Goal: Task Accomplishment & Management: Complete application form

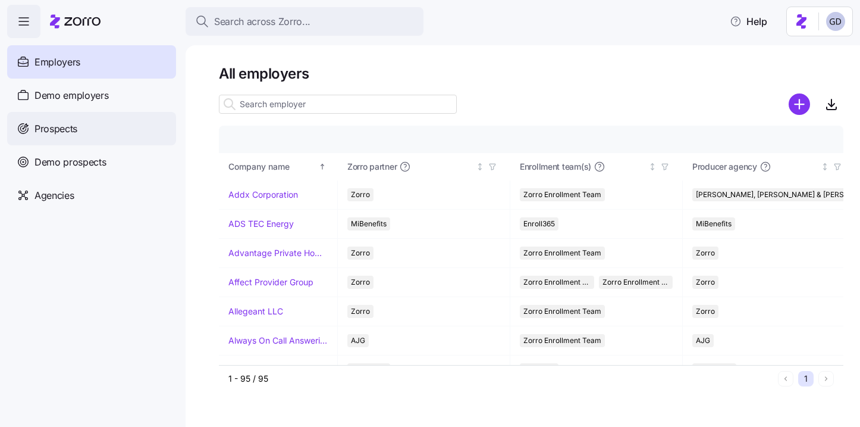
click at [83, 139] on div "Prospects" at bounding box center [91, 128] width 169 height 33
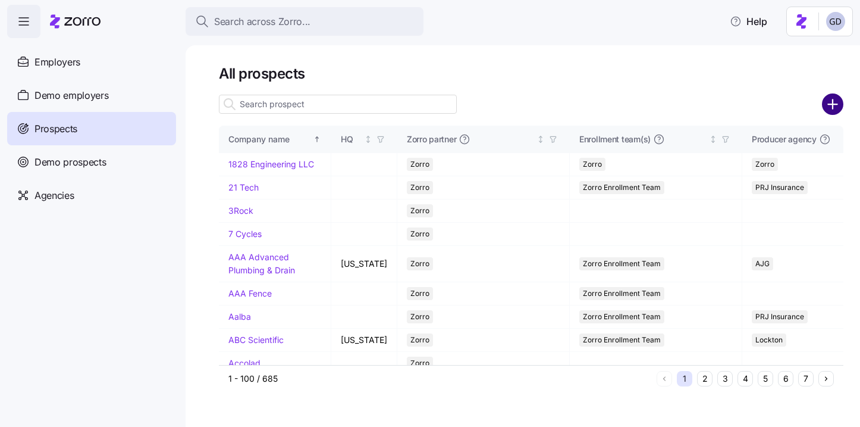
click at [838, 108] on circle "add icon" at bounding box center [833, 105] width 20 height 20
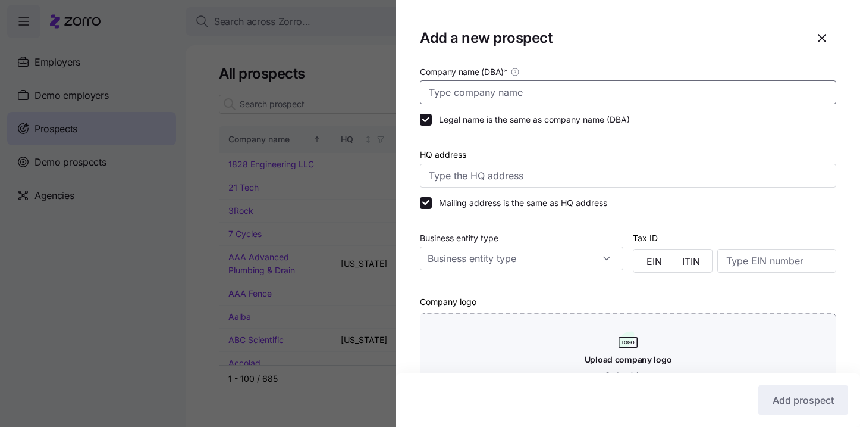
click at [588, 80] on input "Company name (DBA) *" at bounding box center [628, 92] width 416 height 24
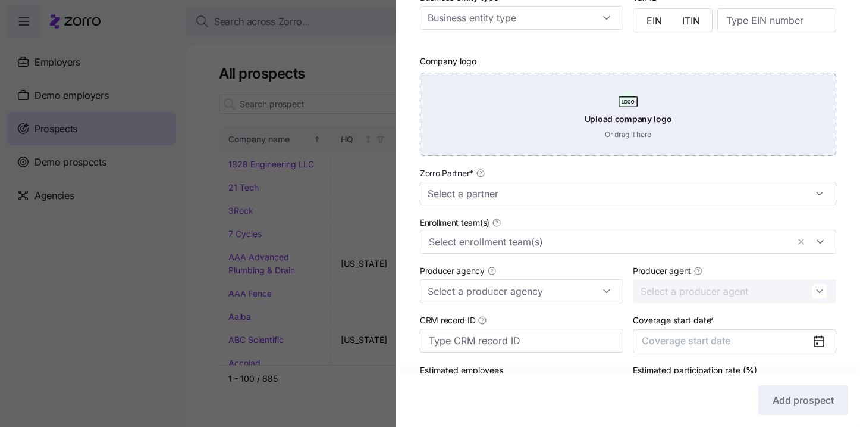
scroll to position [274, 0]
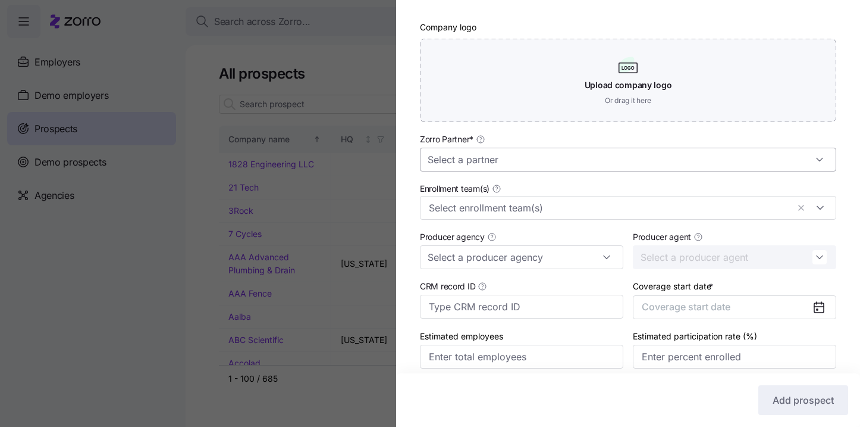
type input "Lovewell Fencing"
click at [484, 158] on input "Zorro Partner *" at bounding box center [628, 160] width 416 height 24
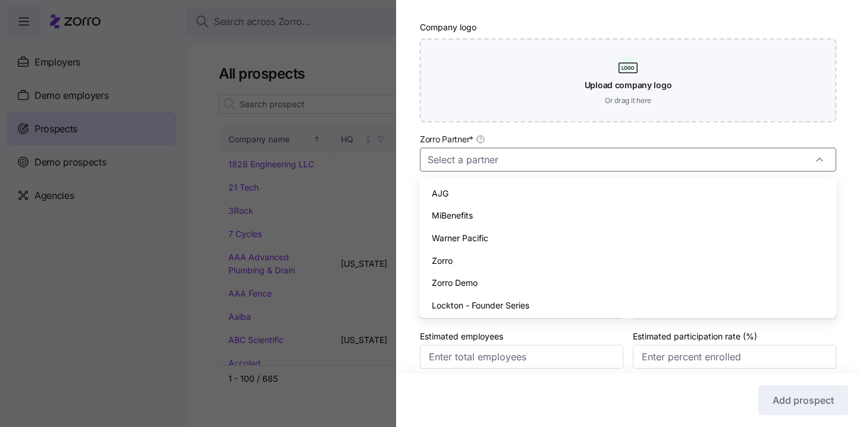
click at [468, 264] on div "Zorro" at bounding box center [628, 260] width 407 height 23
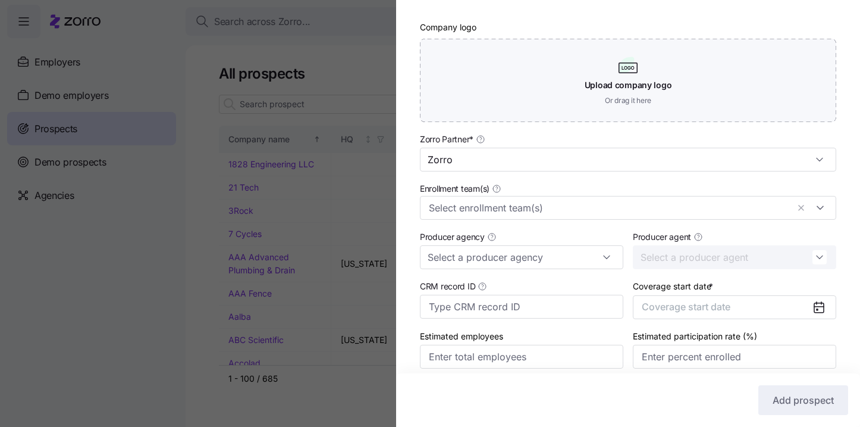
type input "Zorro"
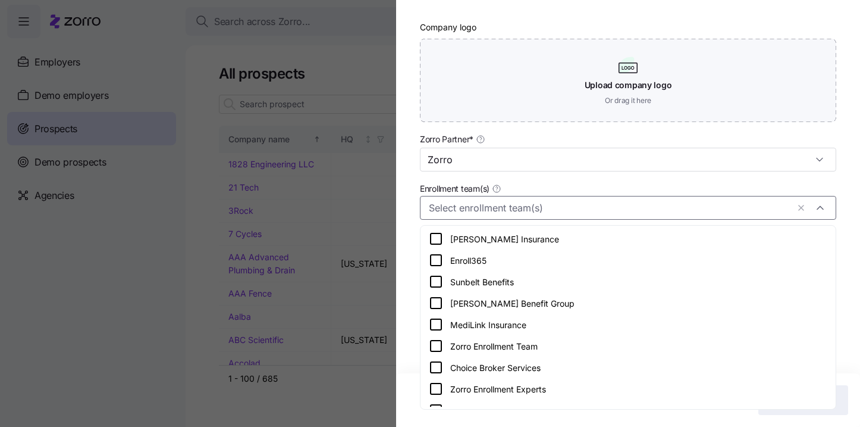
click at [502, 215] on input "Enrollment team(s)" at bounding box center [608, 207] width 359 height 15
click at [441, 345] on icon at bounding box center [436, 345] width 11 height 11
click at [408, 322] on div "Company name (DBA) * Lovewell Fencing Legal name is the same as company name (D…" at bounding box center [628, 91] width 464 height 602
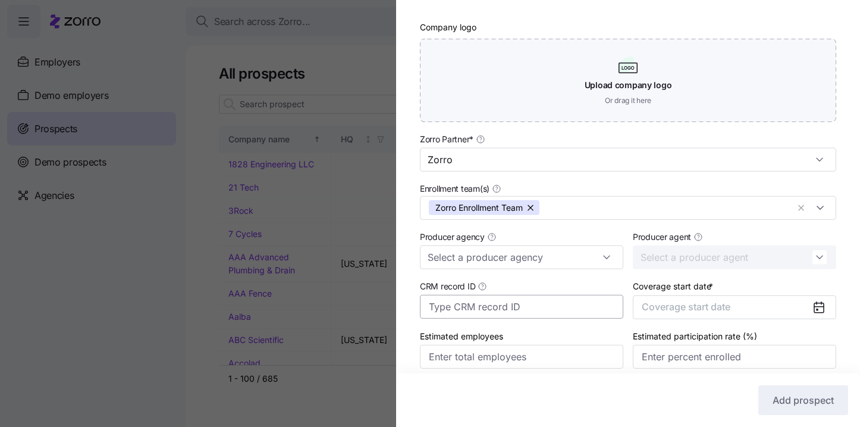
scroll to position [324, 0]
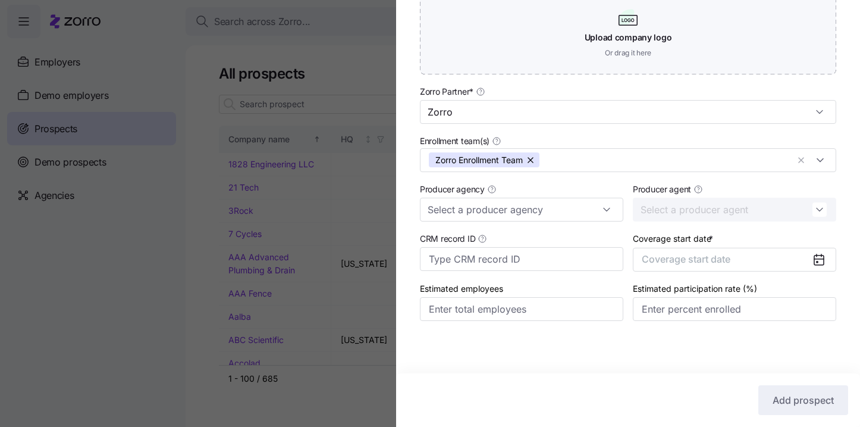
click at [817, 259] on icon at bounding box center [820, 259] width 10 height 0
click at [763, 256] on button "Coverage start date" at bounding box center [734, 260] width 203 height 24
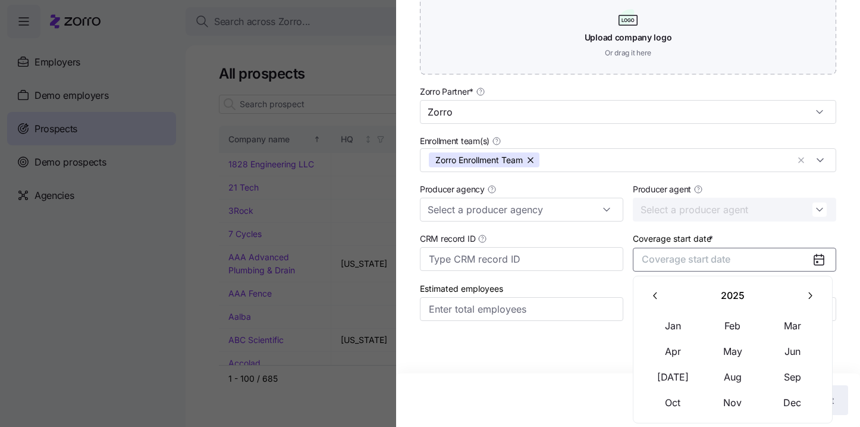
click at [798, 290] on button "button" at bounding box center [810, 295] width 25 height 25
click at [669, 325] on button "Jan" at bounding box center [673, 325] width 59 height 25
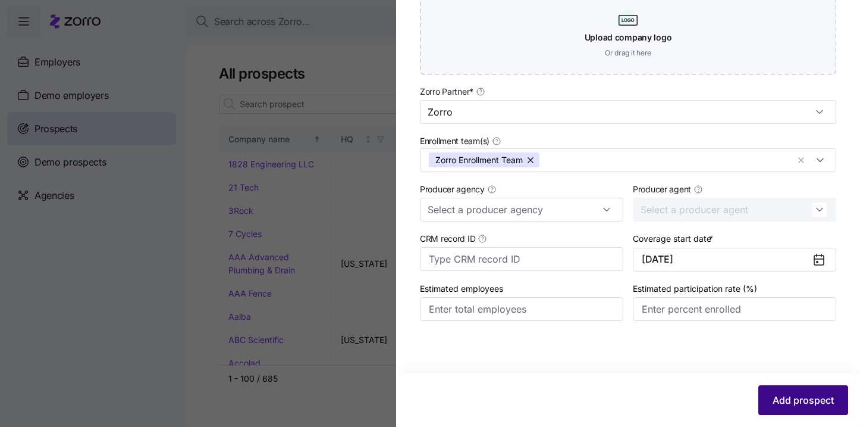
click at [809, 398] on span "Add prospect" at bounding box center [803, 400] width 61 height 14
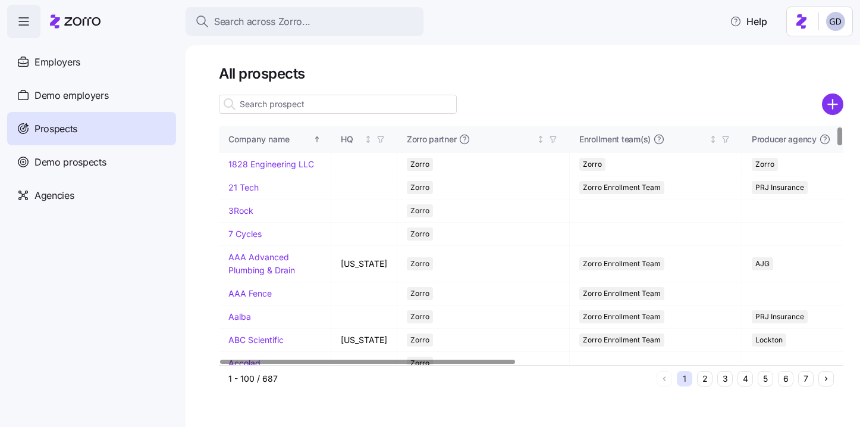
click at [590, 73] on h1 "All prospects" at bounding box center [531, 73] width 625 height 18
click at [336, 111] on input at bounding box center [338, 104] width 238 height 19
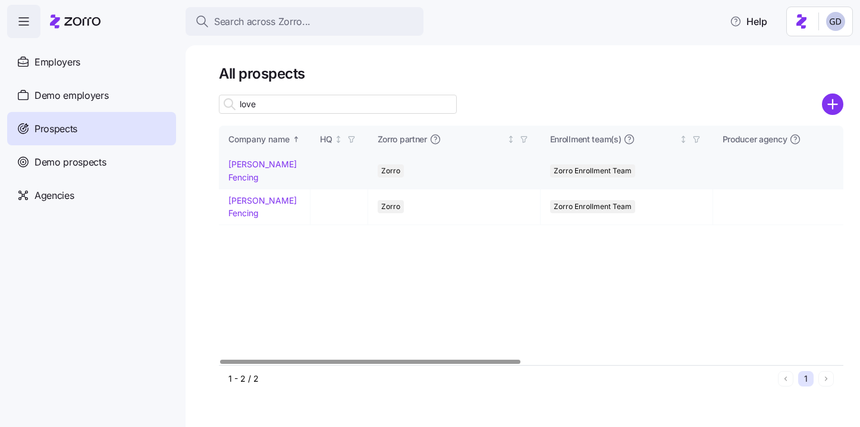
type input "love"
click at [269, 162] on link "Lovewell Fencing" at bounding box center [262, 170] width 68 height 23
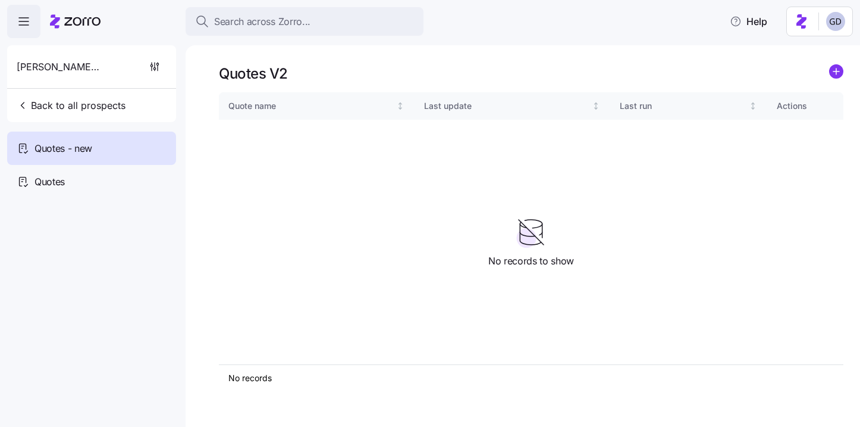
click at [58, 65] on span "Lovewell Fencing" at bounding box center [60, 66] width 86 height 15
drag, startPoint x: 54, startPoint y: 98, endPoint x: 434, endPoint y: 92, distance: 380.2
click at [435, 93] on div "Search across Zorro... Help Lovewell Fencing Back to all prospects Quotes - new…" at bounding box center [430, 209] width 860 height 419
click at [835, 71] on icon "add icon" at bounding box center [837, 71] width 6 height 0
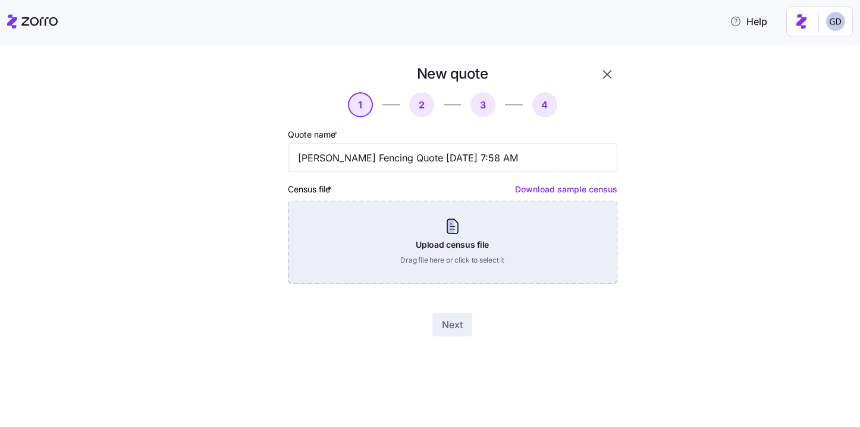
click at [415, 231] on div "Upload census file Drag file here or click to select it" at bounding box center [453, 242] width 330 height 83
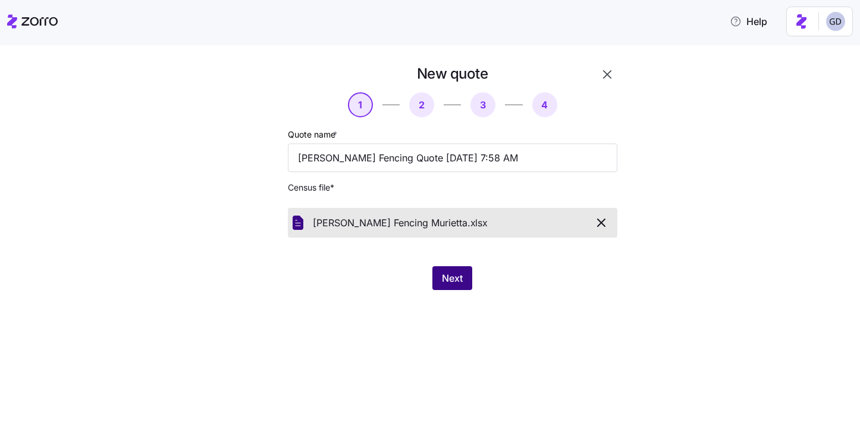
click at [444, 271] on button "Next" at bounding box center [453, 278] width 40 height 24
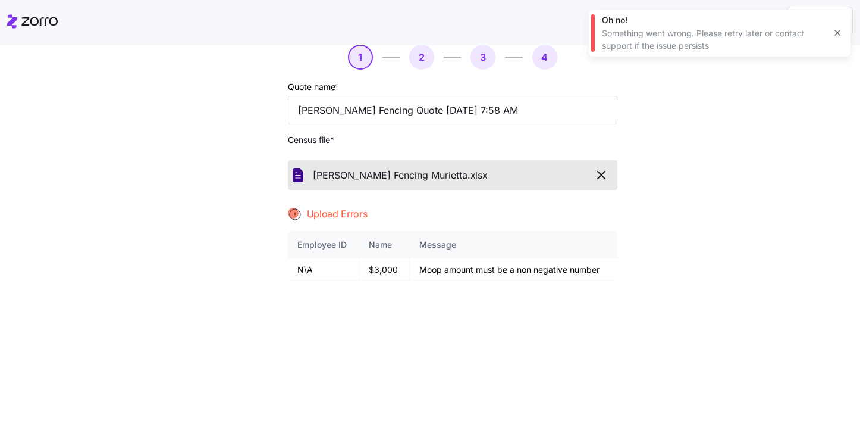
scroll to position [52, 0]
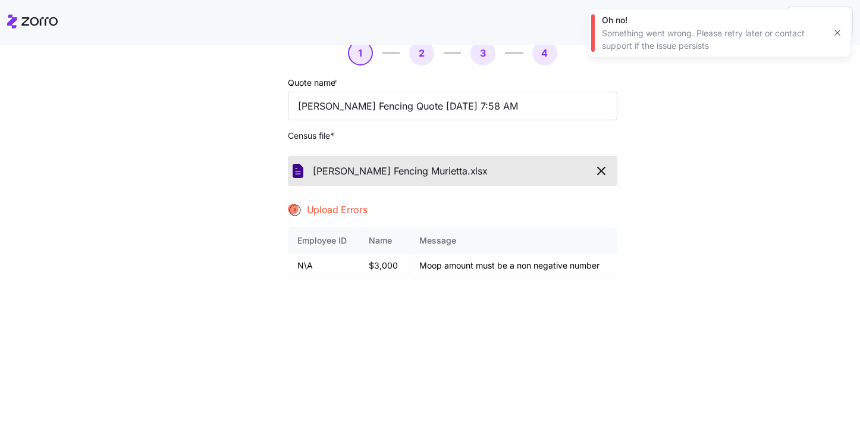
click at [600, 173] on icon "button" at bounding box center [601, 170] width 7 height 7
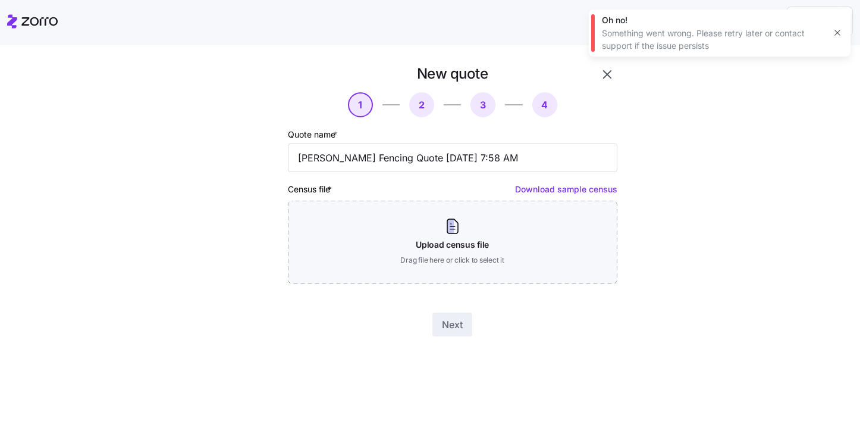
scroll to position [0, 0]
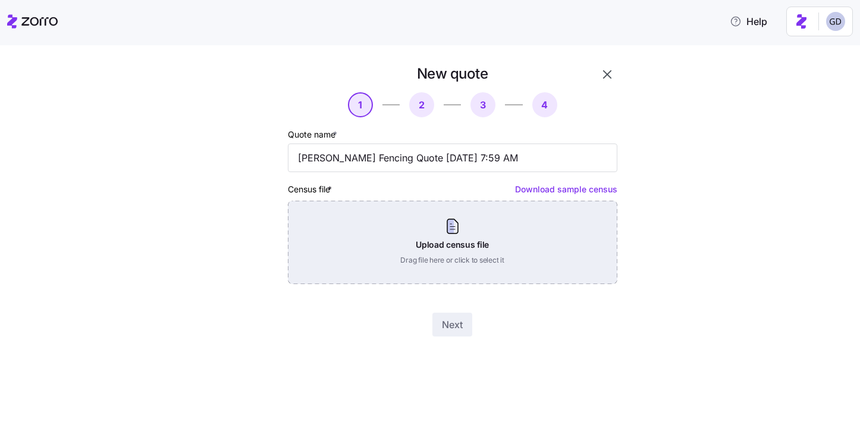
click at [471, 256] on div "Upload census file Drag file here or click to select it" at bounding box center [453, 242] width 330 height 83
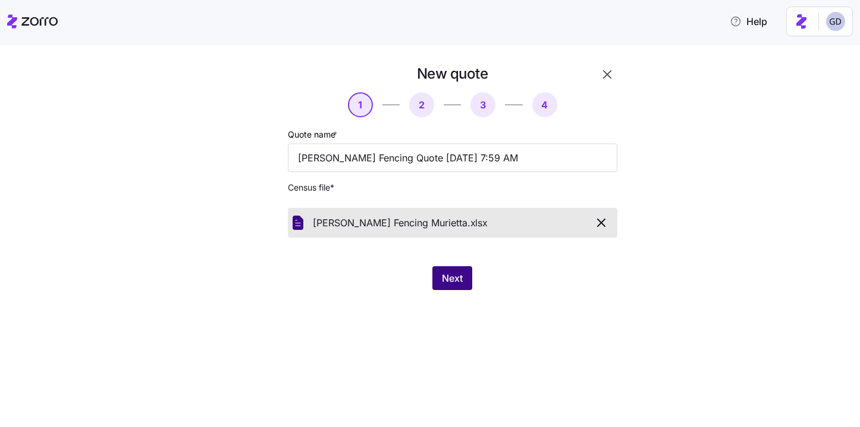
click at [464, 274] on button "Next" at bounding box center [453, 278] width 40 height 24
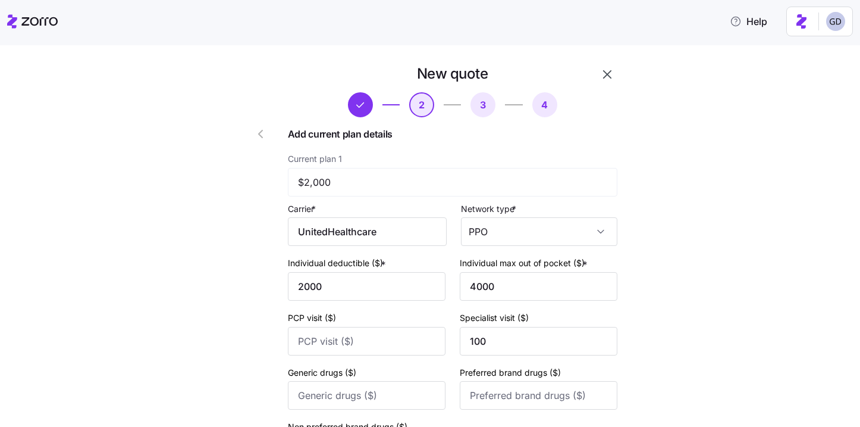
scroll to position [503, 0]
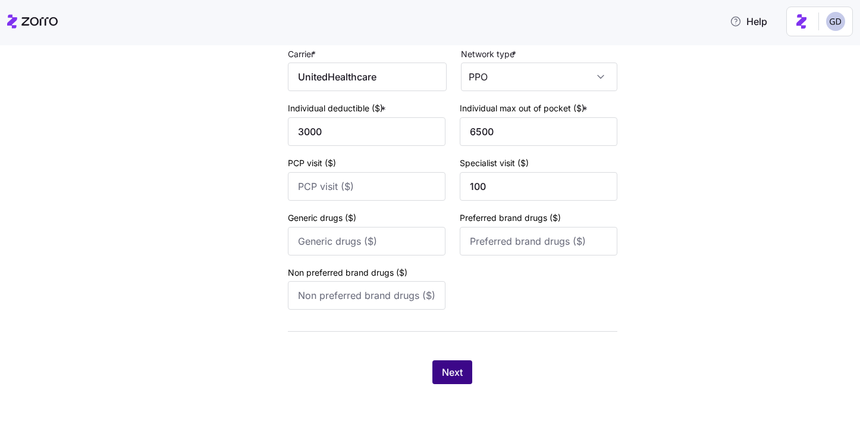
click at [442, 373] on span "Next" at bounding box center [452, 372] width 21 height 14
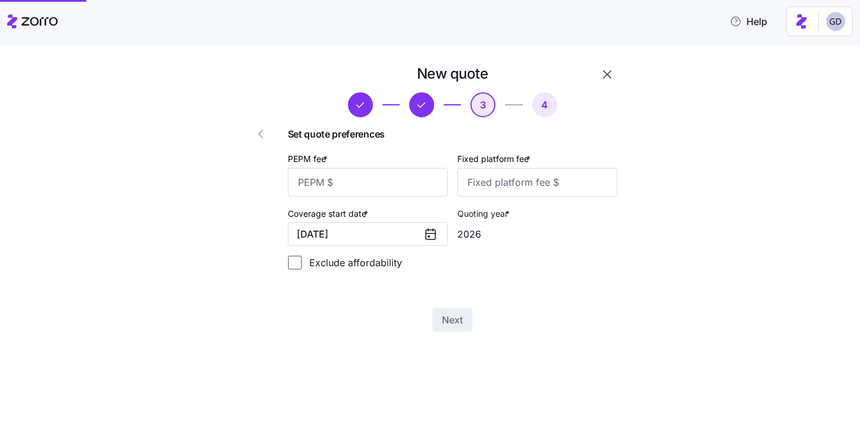
scroll to position [0, 0]
click at [406, 183] on input "PEPM fee *" at bounding box center [368, 182] width 160 height 29
type input "50"
type input "100"
click at [460, 321] on span "Next" at bounding box center [452, 319] width 21 height 14
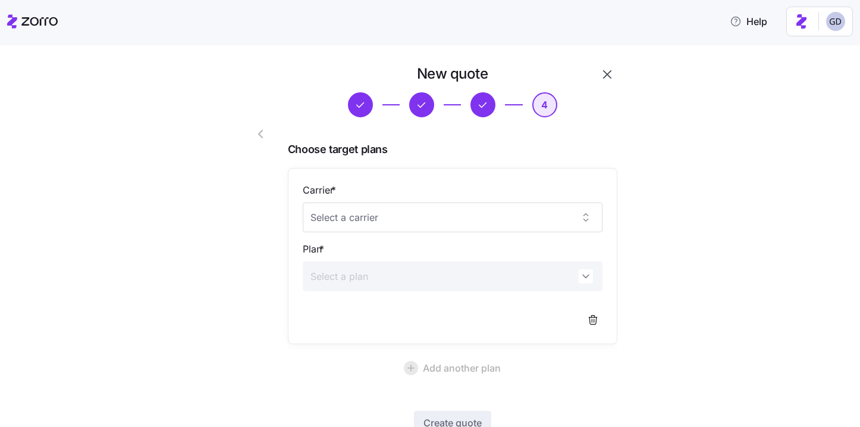
scroll to position [86, 0]
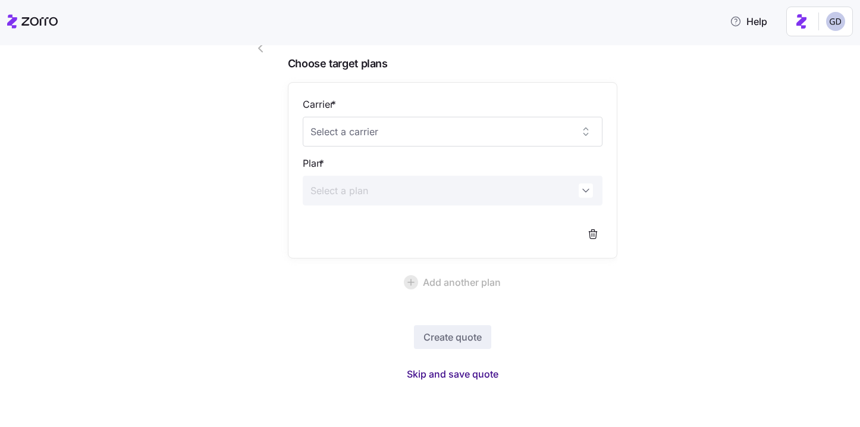
click at [441, 377] on span "Skip and save quote" at bounding box center [453, 374] width 92 height 14
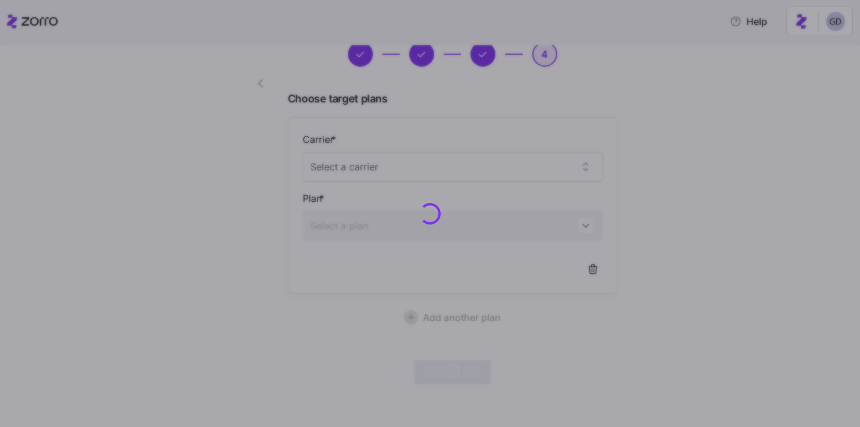
scroll to position [50, 0]
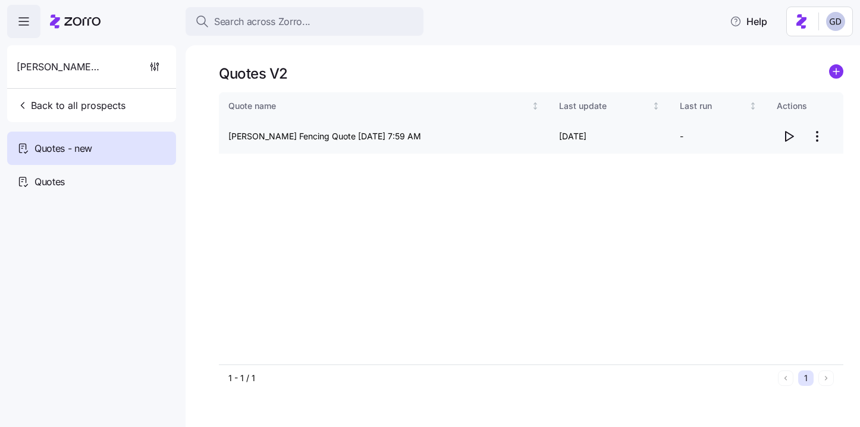
click at [787, 137] on icon "button" at bounding box center [789, 136] width 14 height 14
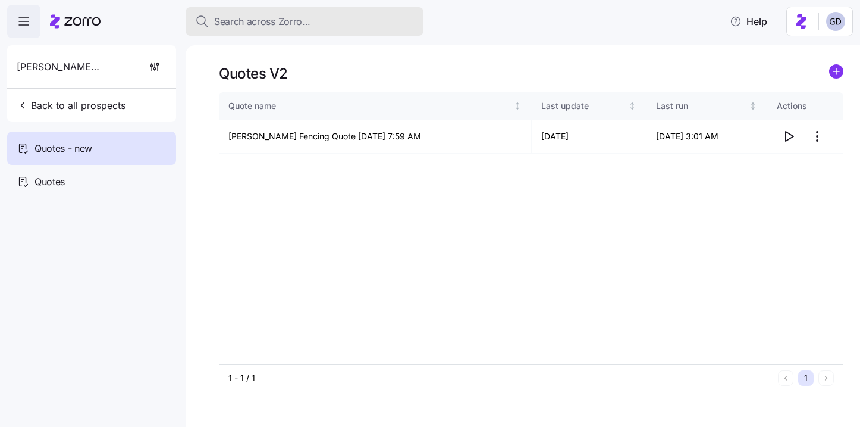
click at [327, 23] on div "Search across Zorro..." at bounding box center [304, 21] width 219 height 15
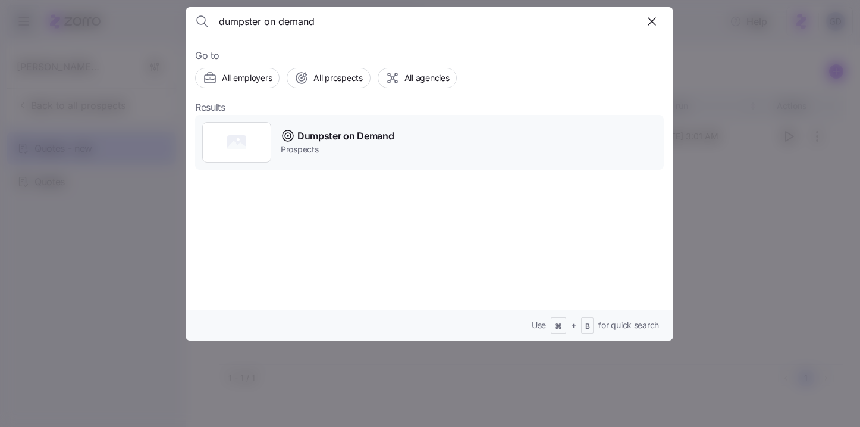
type input "dumpster on demand"
click at [378, 134] on span "Dumpster on Demand" at bounding box center [345, 136] width 96 height 15
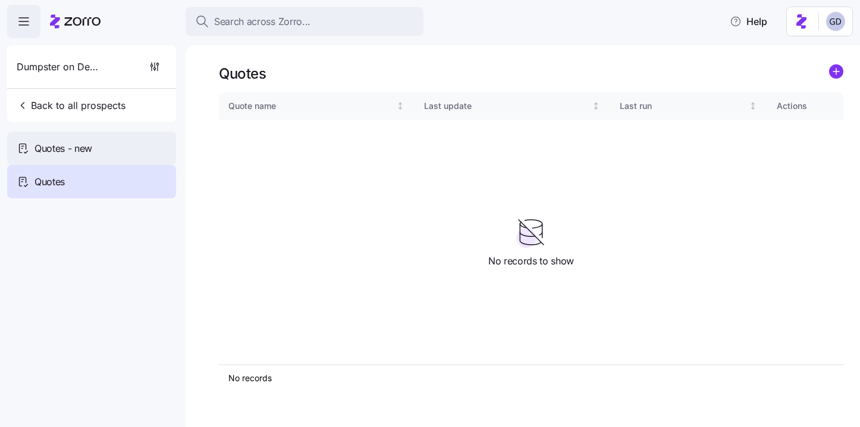
click at [65, 135] on div "Quotes - new" at bounding box center [91, 147] width 169 height 33
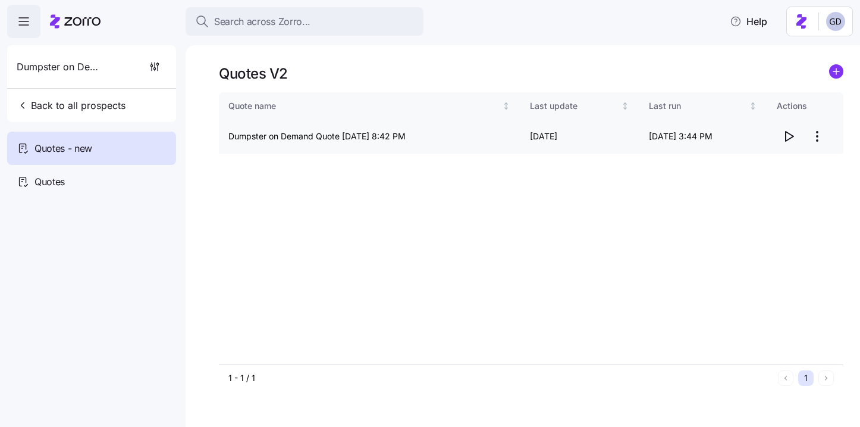
click at [787, 136] on icon "button" at bounding box center [789, 136] width 14 height 14
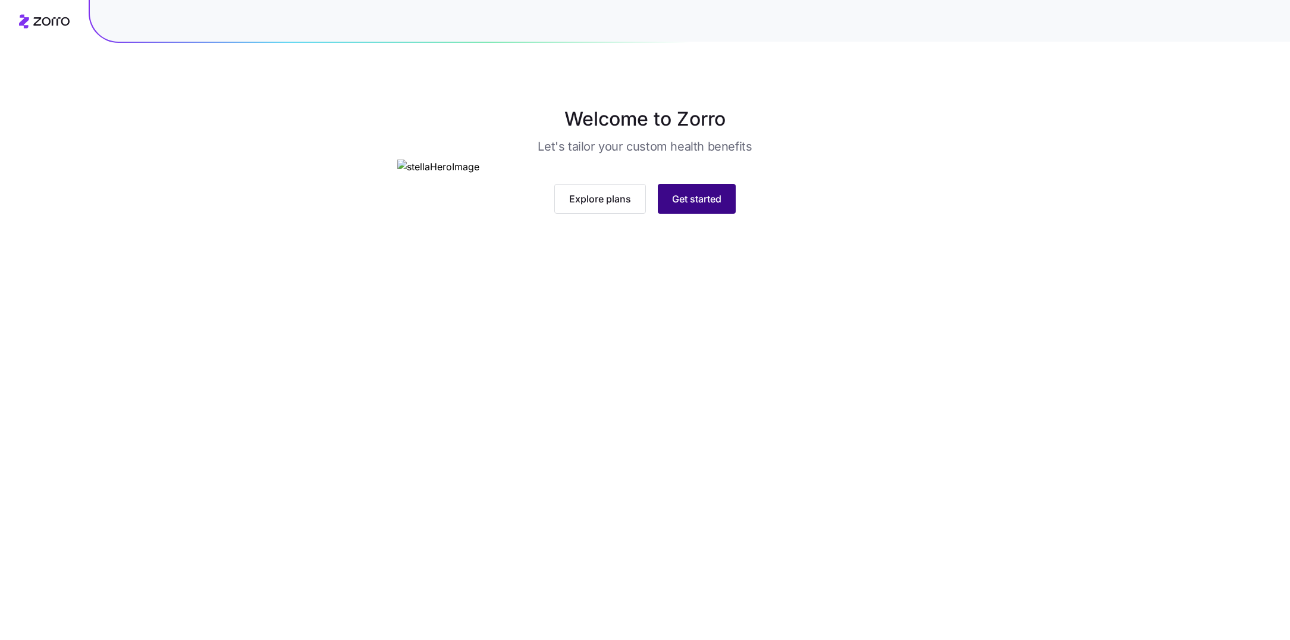
click at [687, 206] on span "Get started" at bounding box center [696, 199] width 49 height 14
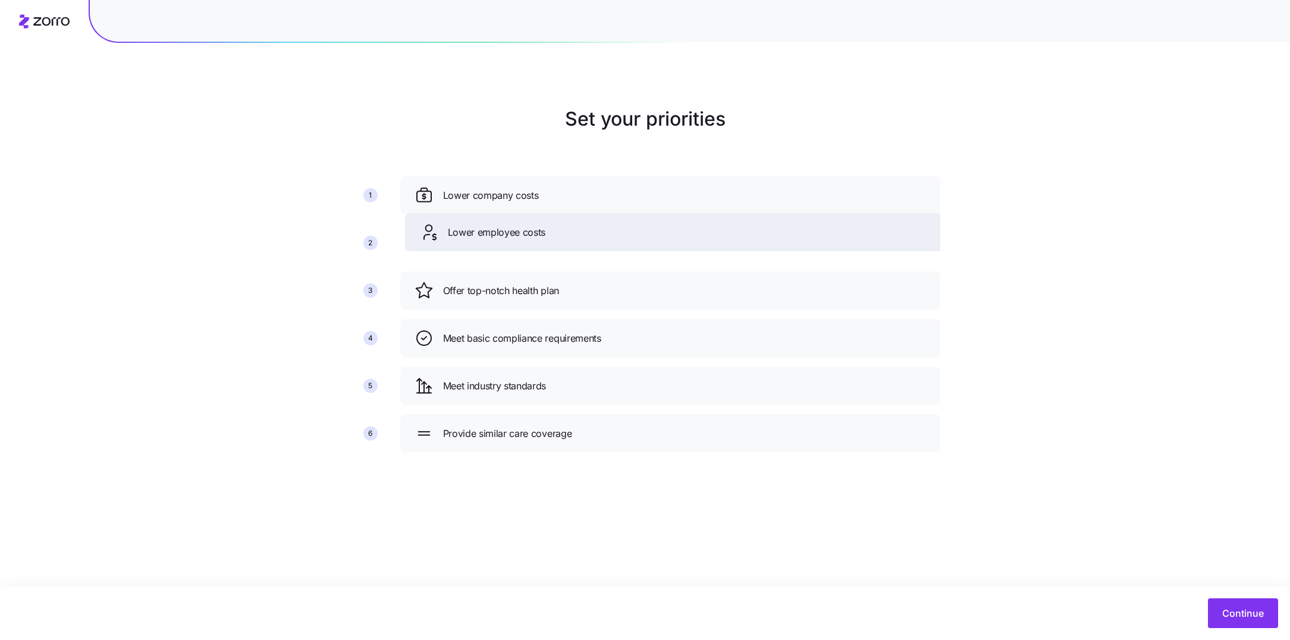
drag, startPoint x: 656, startPoint y: 302, endPoint x: 660, endPoint y: 243, distance: 59.1
click at [660, 243] on div "Lower employee costs" at bounding box center [675, 232] width 540 height 38
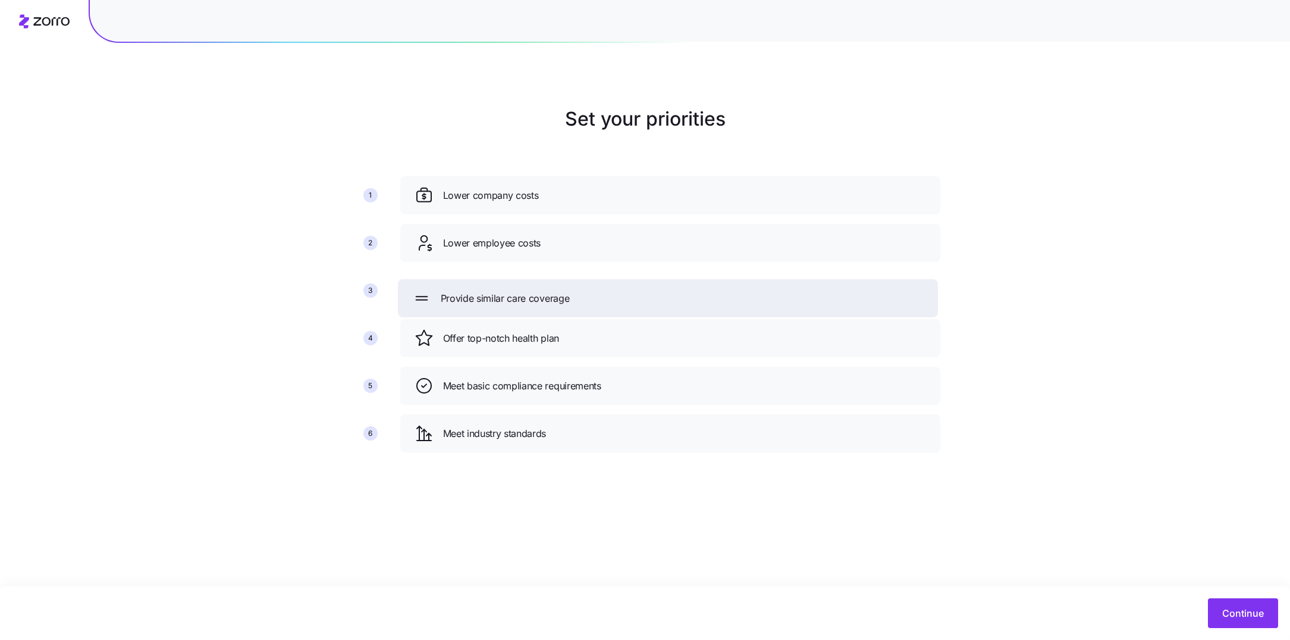
drag, startPoint x: 609, startPoint y: 432, endPoint x: 606, endPoint y: 297, distance: 134.5
click at [606, 297] on div "Provide similar care coverage" at bounding box center [668, 298] width 512 height 19
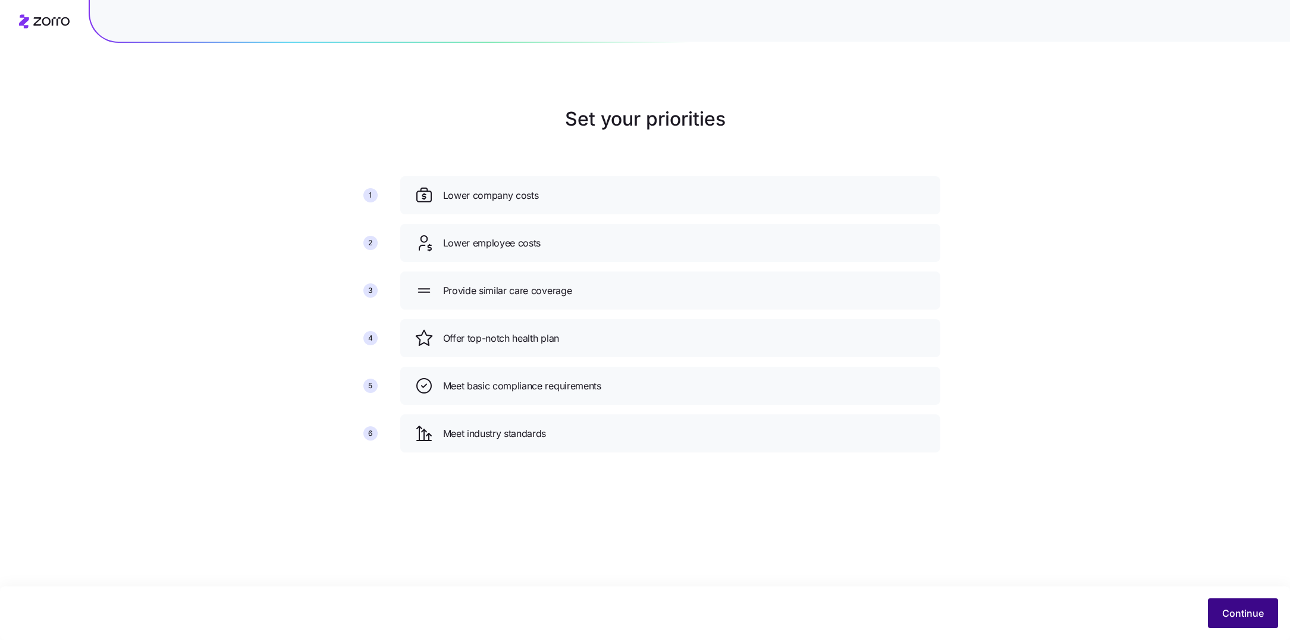
click at [1260, 607] on span "Continue" at bounding box center [1244, 613] width 42 height 14
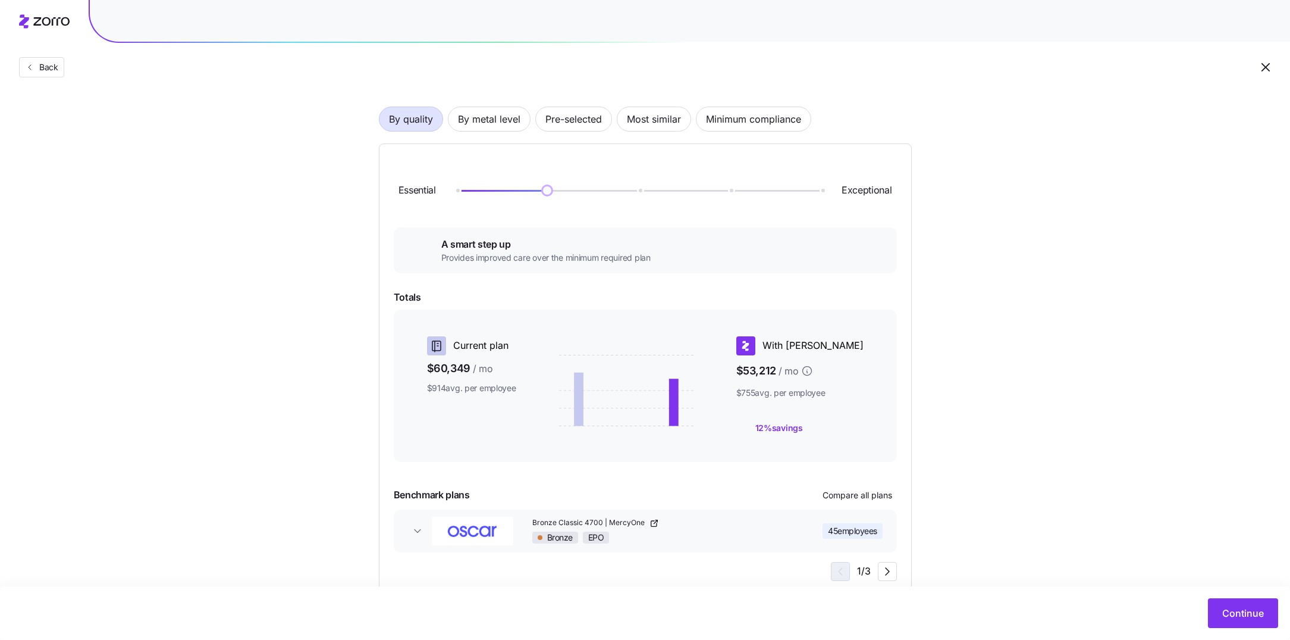
scroll to position [95, 0]
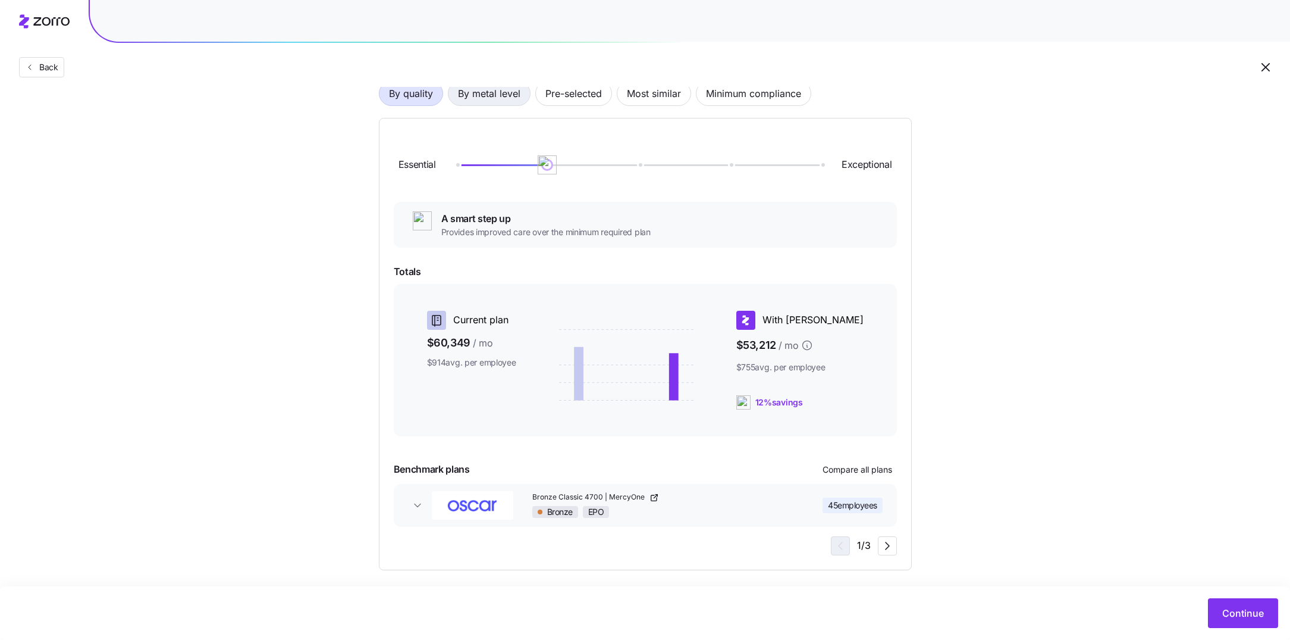
click at [490, 88] on span "By metal level" at bounding box center [489, 94] width 62 height 24
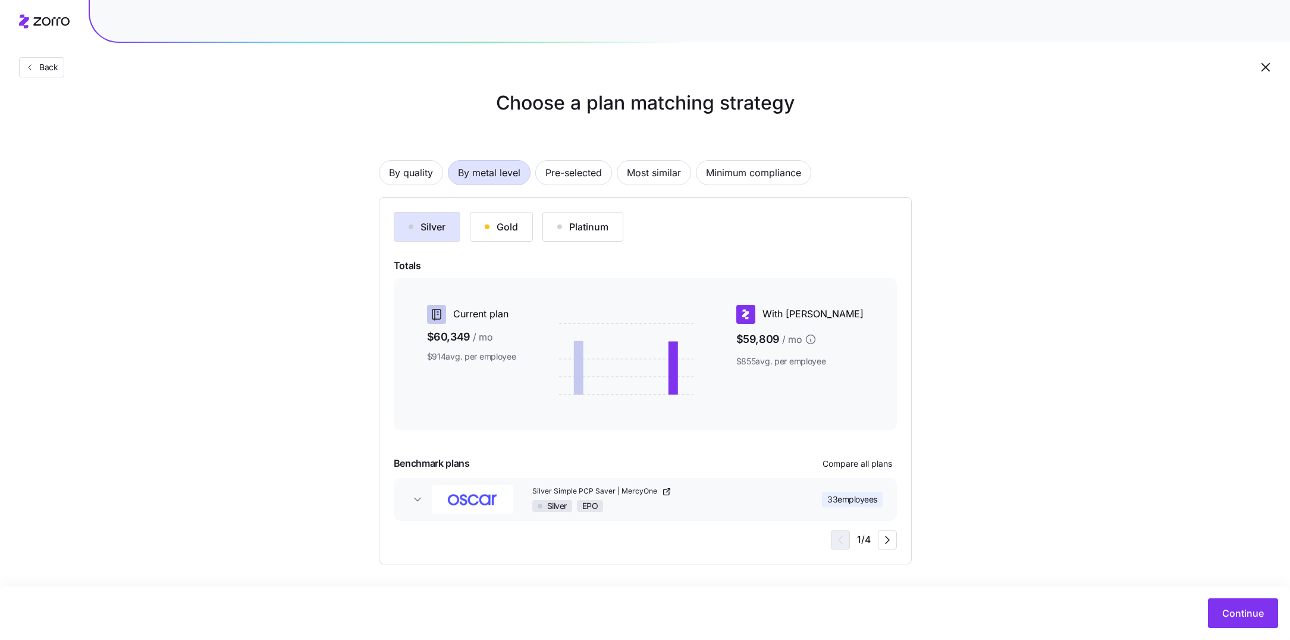
click at [884, 550] on div "Silver Gold Platinum Totals Current plan $60,349 / mo $914 avg. per employee Wi…" at bounding box center [645, 380] width 533 height 367
click at [884, 543] on icon "button" at bounding box center [888, 539] width 14 height 14
click at [888, 532] on icon "button" at bounding box center [888, 539] width 14 height 14
click at [725, 165] on span "Minimum compliance" at bounding box center [753, 173] width 95 height 24
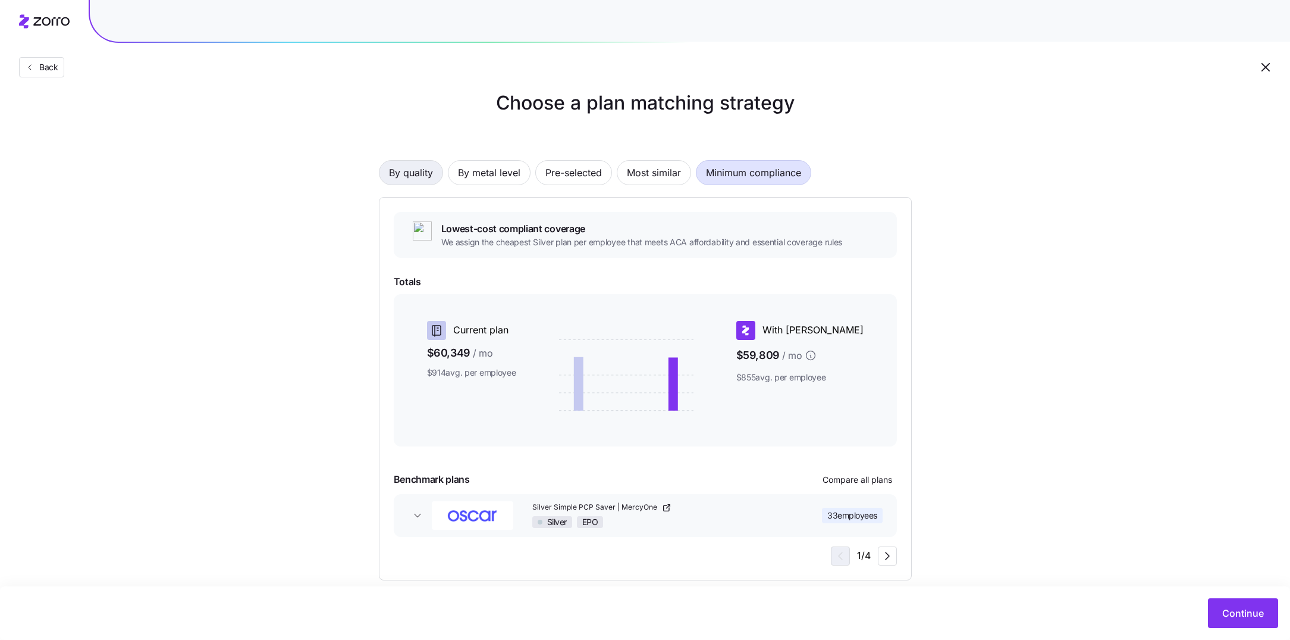
click at [399, 174] on span "By quality" at bounding box center [411, 173] width 44 height 24
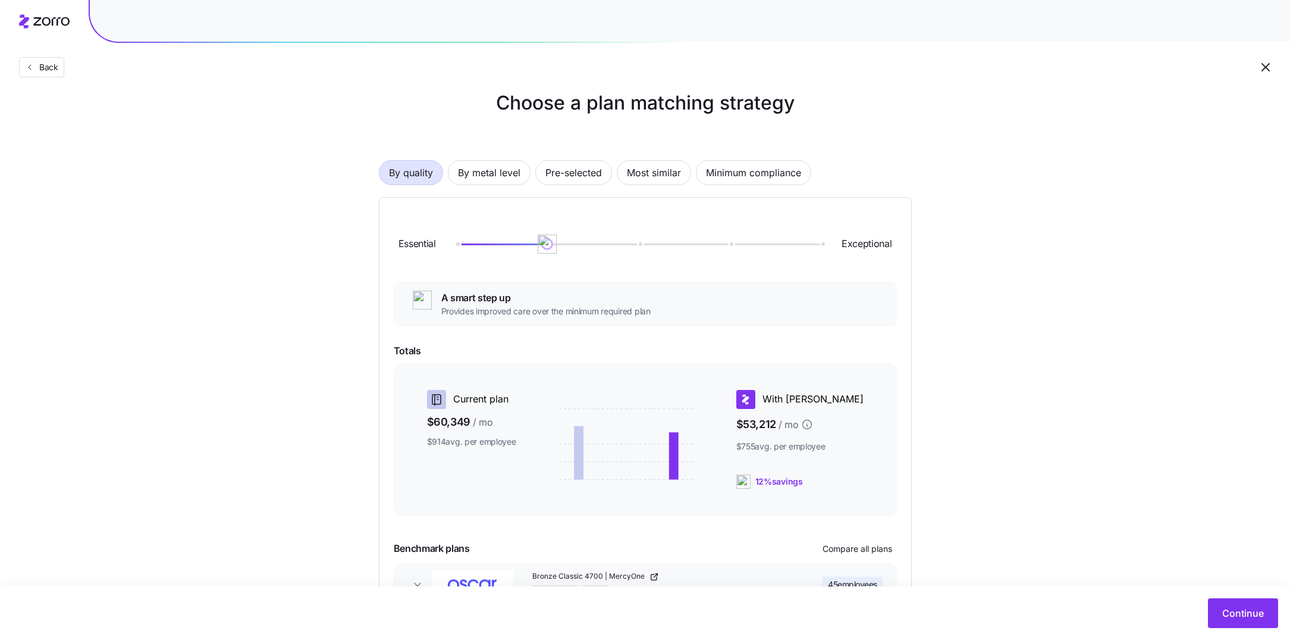
scroll to position [101, 0]
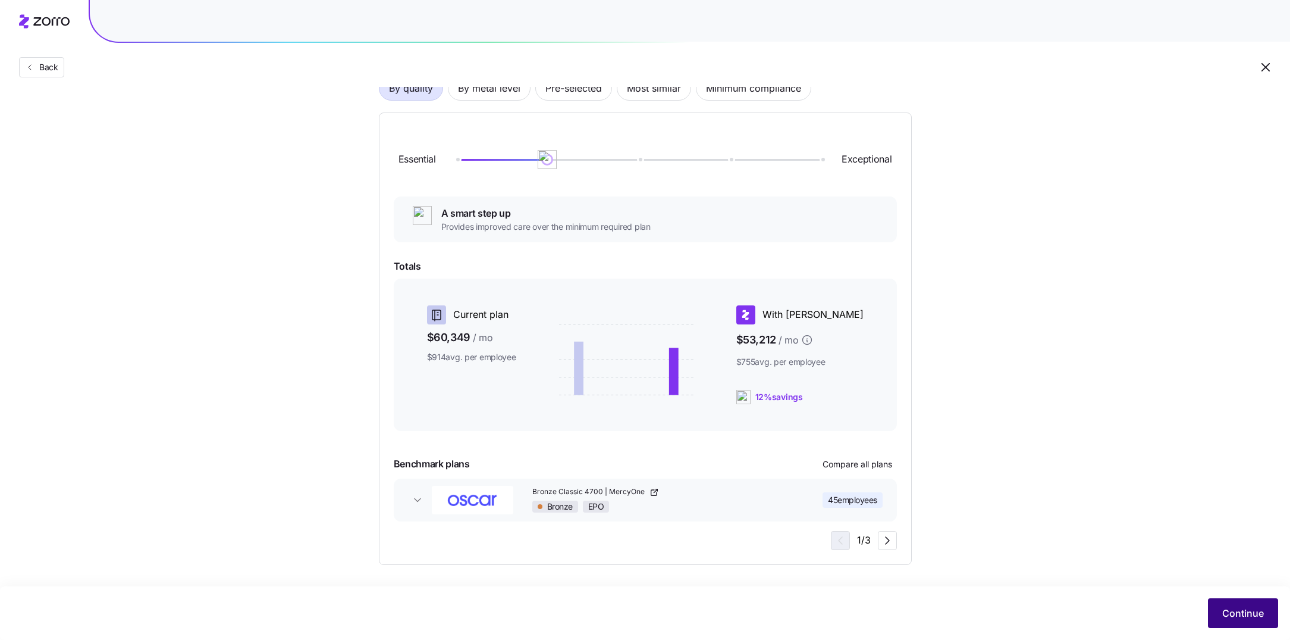
click at [1242, 603] on button "Continue" at bounding box center [1243, 613] width 70 height 30
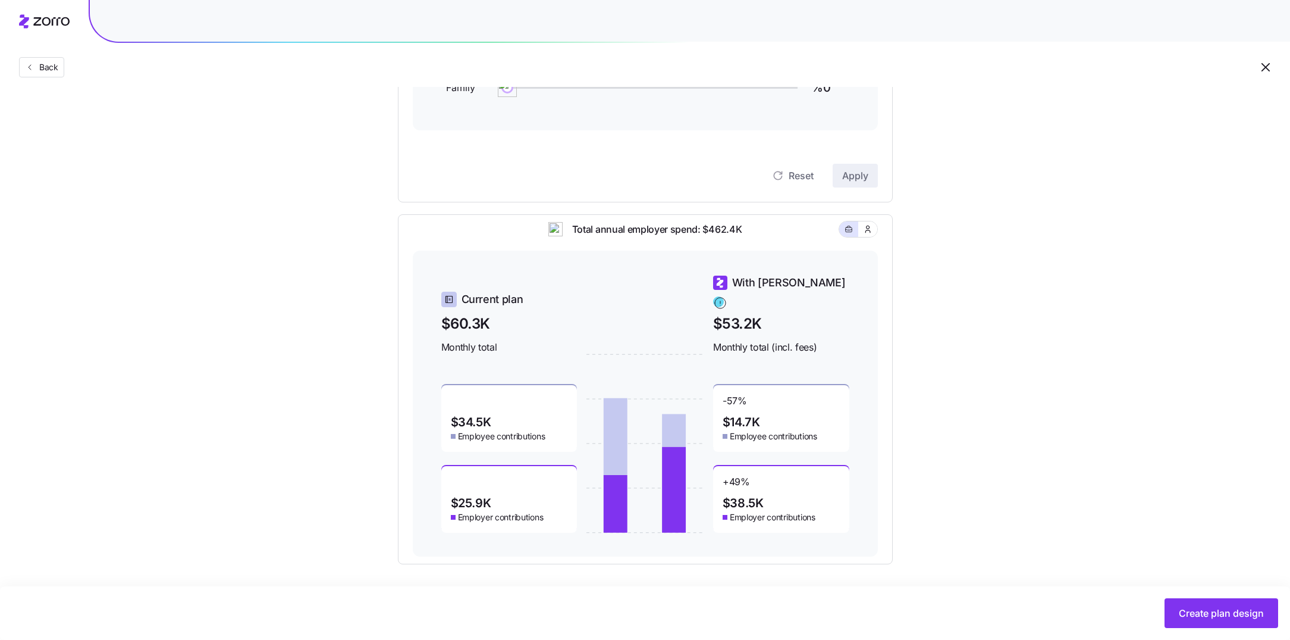
scroll to position [240, 0]
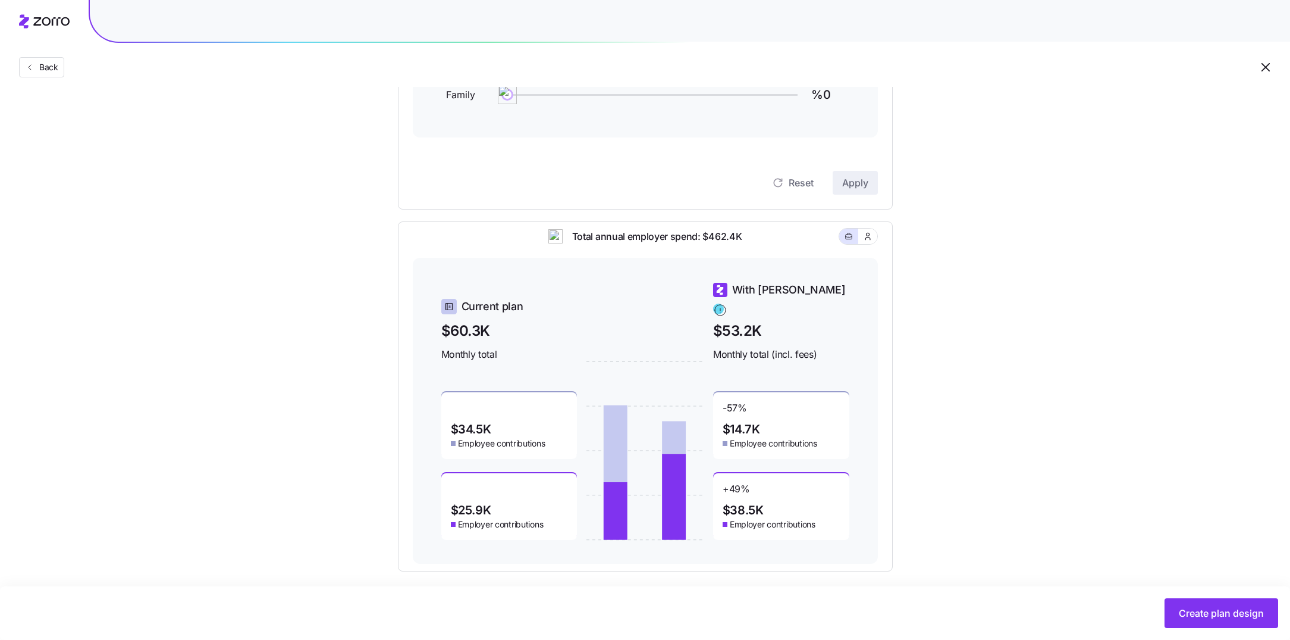
click at [1256, 68] on button "button" at bounding box center [1266, 67] width 20 height 20
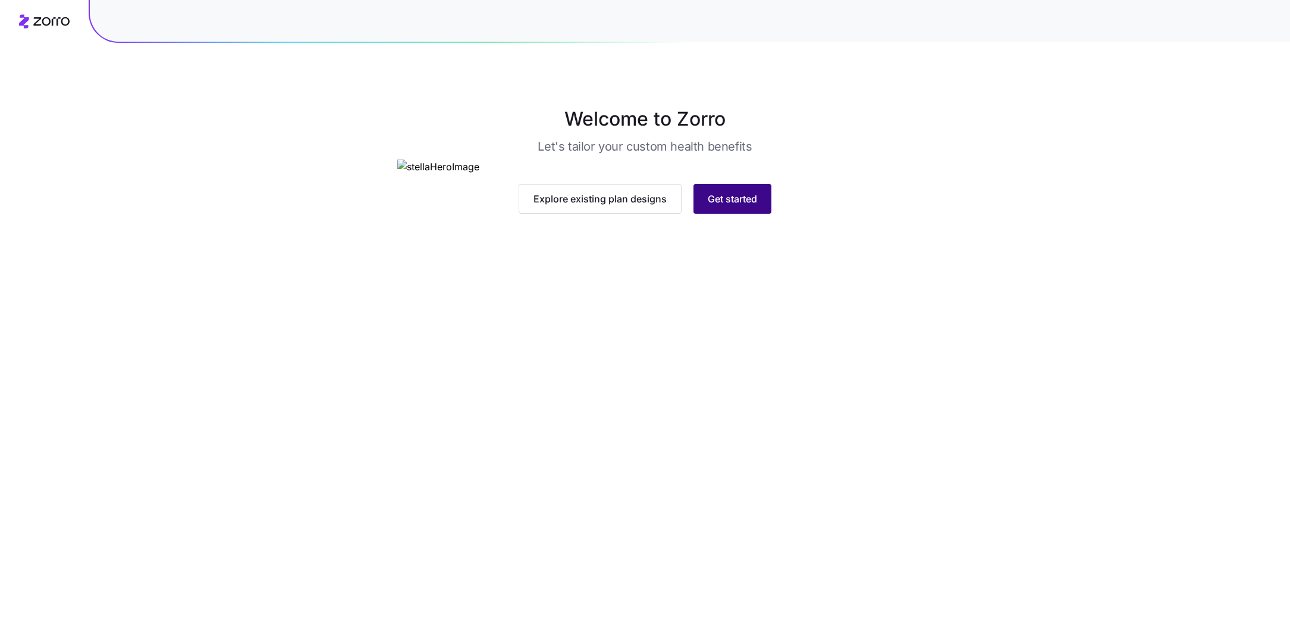
click at [738, 206] on span "Get started" at bounding box center [732, 199] width 49 height 14
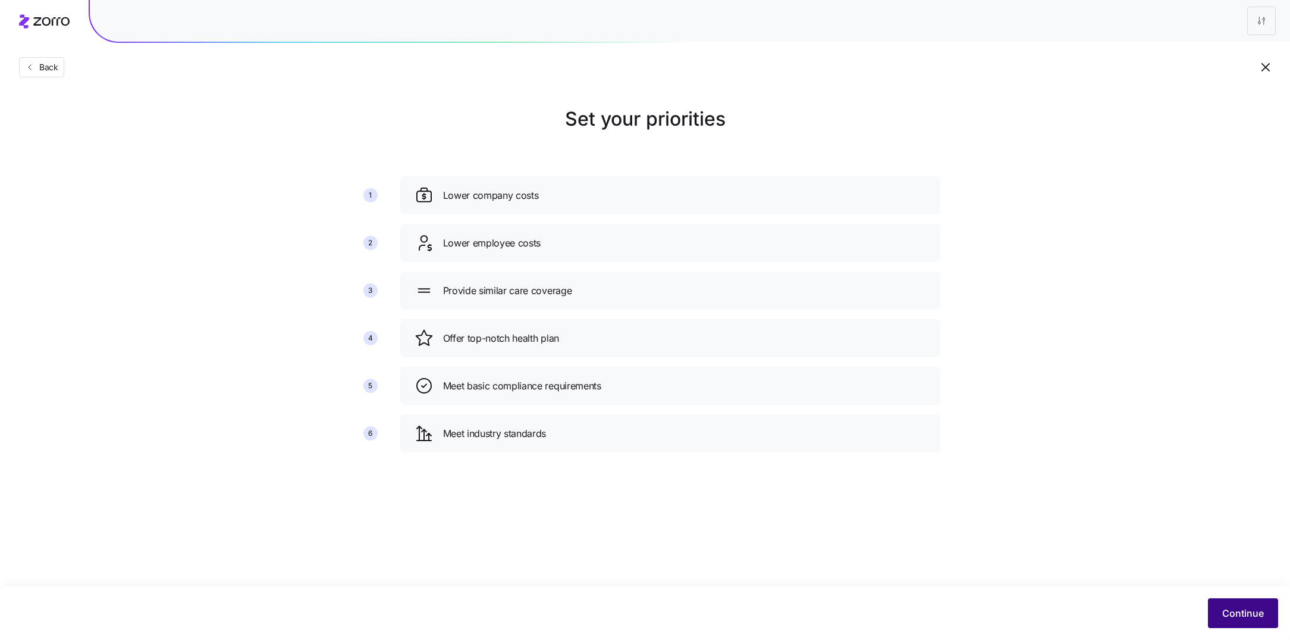
click at [1254, 608] on span "Continue" at bounding box center [1244, 613] width 42 height 14
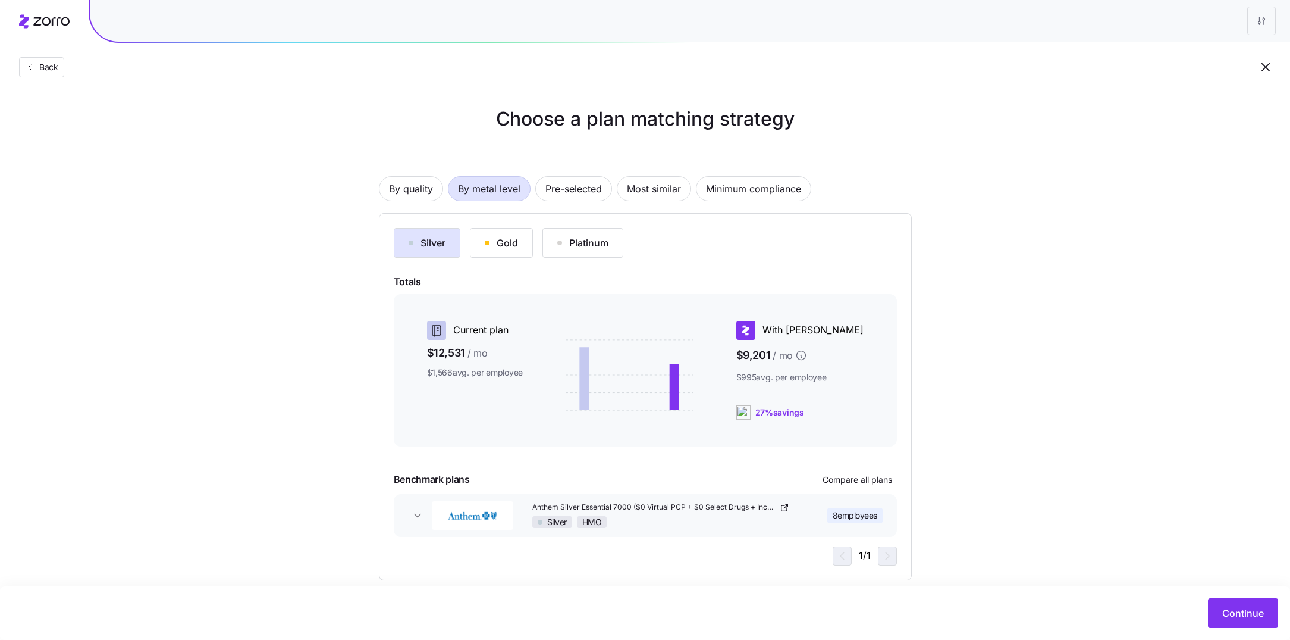
scroll to position [16, 0]
